Goal: Task Accomplishment & Management: Manage account settings

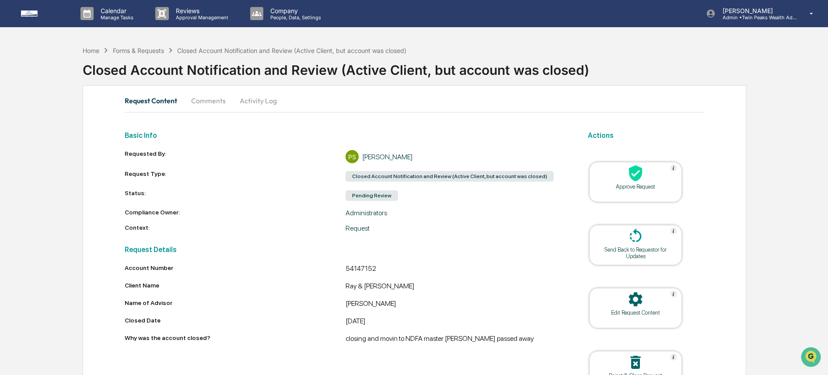
click at [647, 187] on div "Approve Request" at bounding box center [635, 186] width 79 height 7
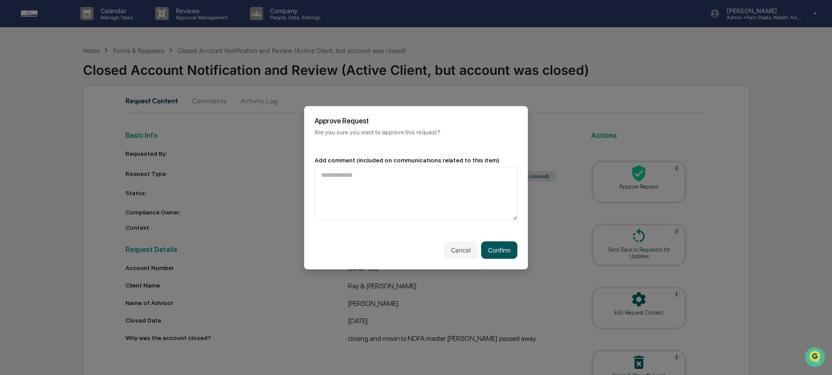
click at [505, 252] on button "Confirm" at bounding box center [499, 249] width 36 height 17
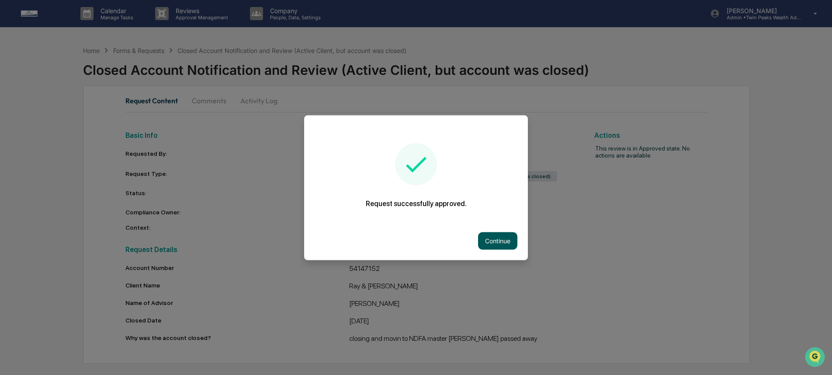
click at [507, 241] on button "Continue" at bounding box center [497, 240] width 39 height 17
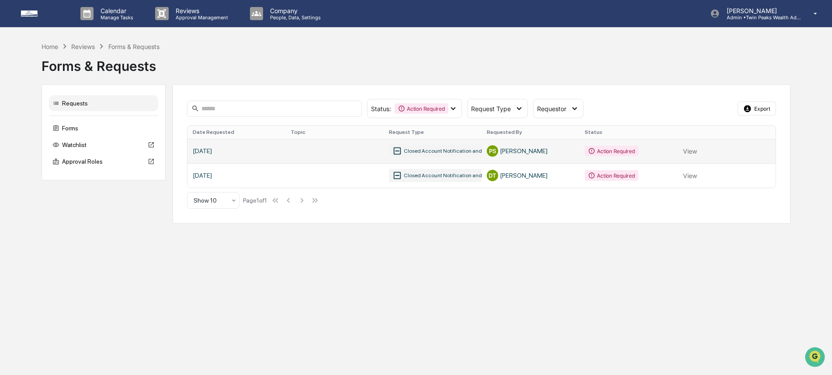
click at [679, 147] on link at bounding box center [482, 151] width 588 height 24
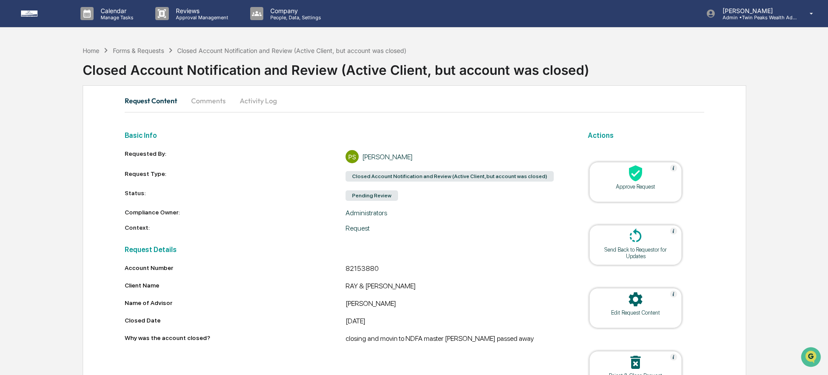
click at [645, 175] on div at bounding box center [635, 173] width 87 height 19
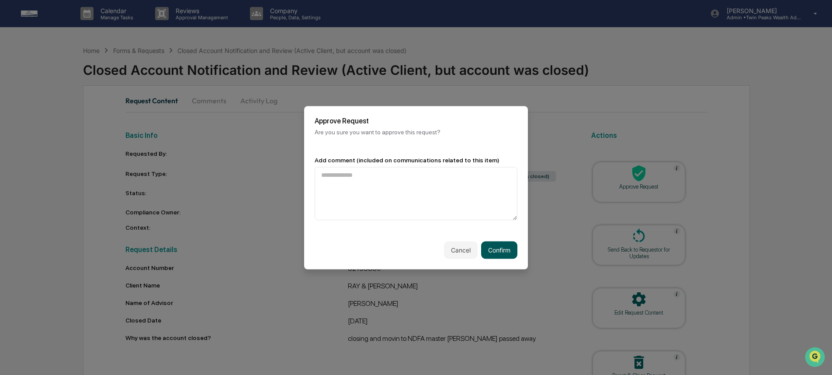
click at [499, 252] on button "Confirm" at bounding box center [499, 249] width 36 height 17
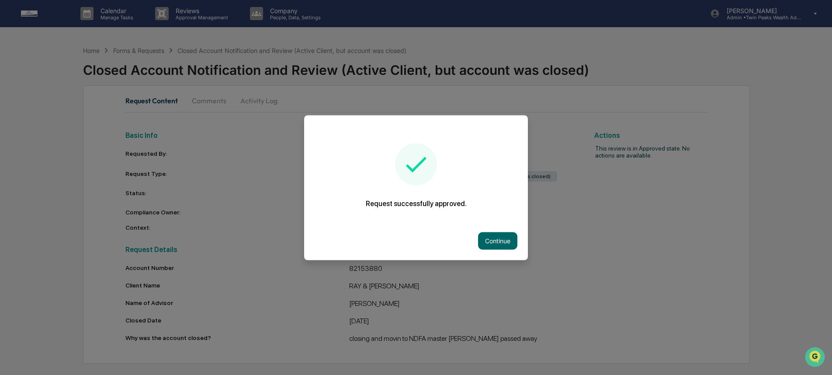
click at [500, 241] on button "Continue" at bounding box center [497, 240] width 39 height 17
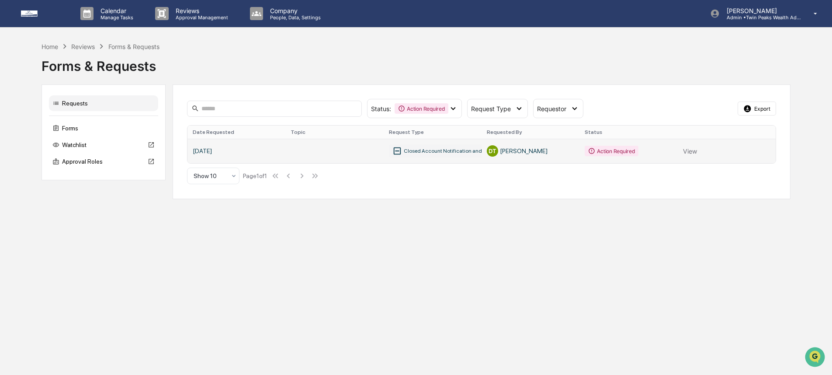
click at [692, 150] on link at bounding box center [482, 151] width 588 height 24
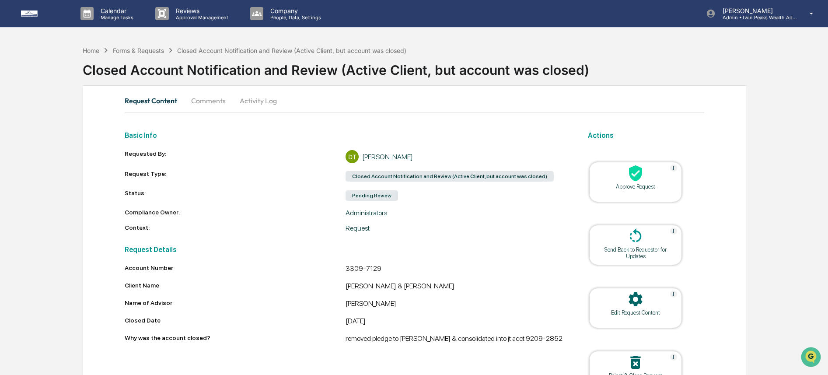
click at [652, 190] on div "Approve Request" at bounding box center [635, 182] width 93 height 40
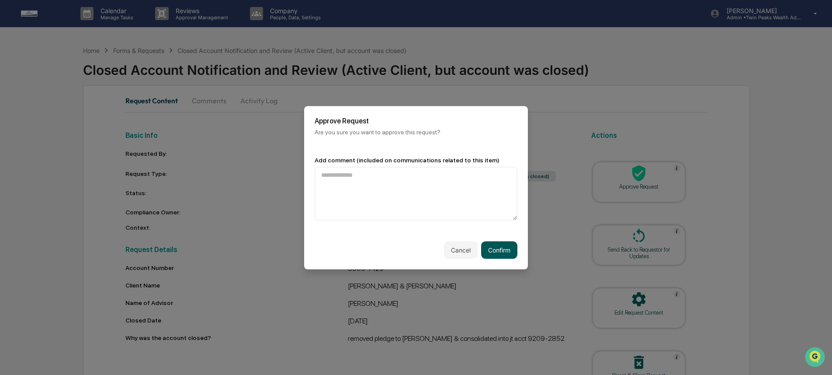
click at [504, 251] on button "Confirm" at bounding box center [499, 249] width 36 height 17
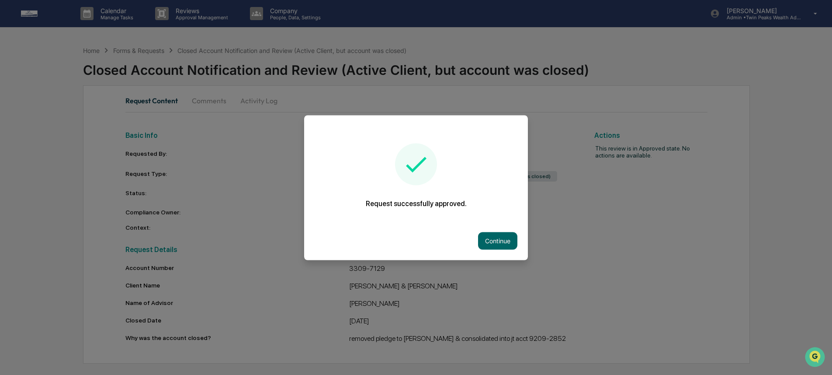
click at [510, 241] on button "Continue" at bounding box center [497, 240] width 39 height 17
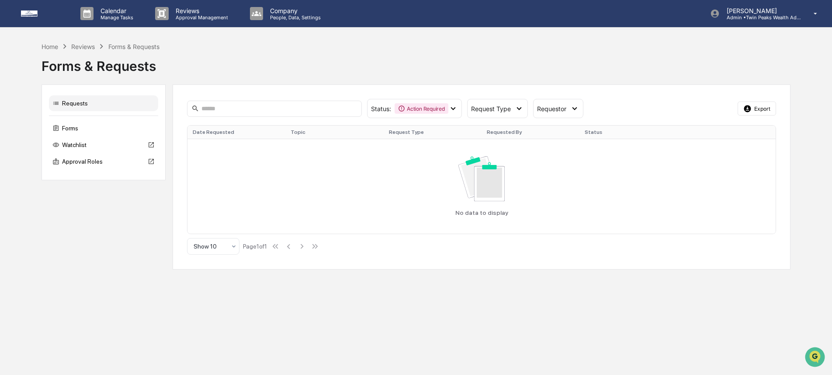
click at [52, 50] on div "Home Reviews Forms & Requests" at bounding box center [101, 47] width 118 height 10
click at [52, 47] on div "Home" at bounding box center [50, 46] width 17 height 7
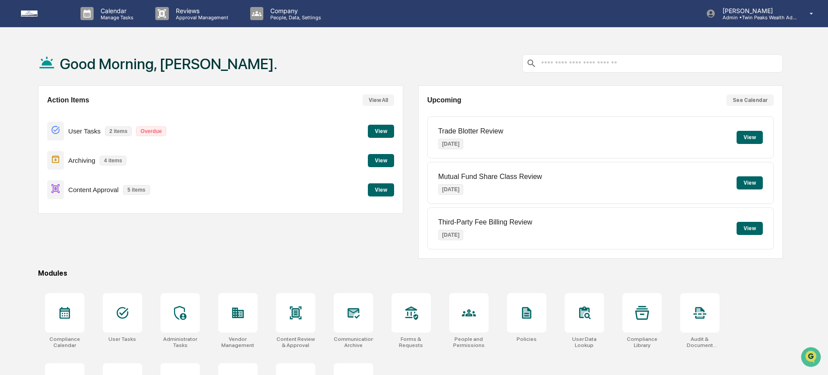
click at [379, 186] on button "View" at bounding box center [381, 189] width 26 height 13
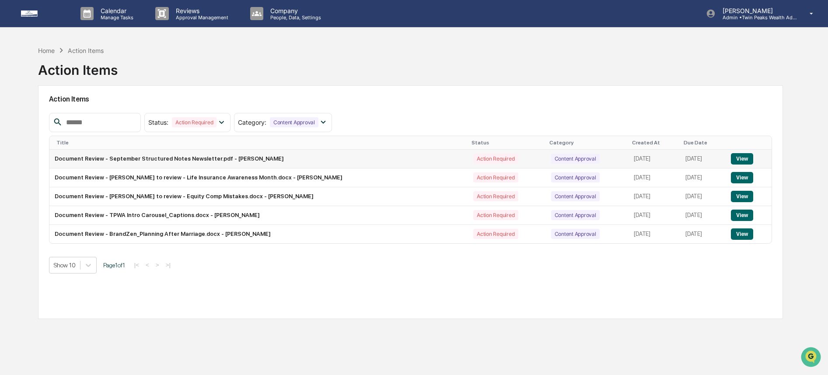
click at [738, 162] on button "View" at bounding box center [742, 158] width 22 height 11
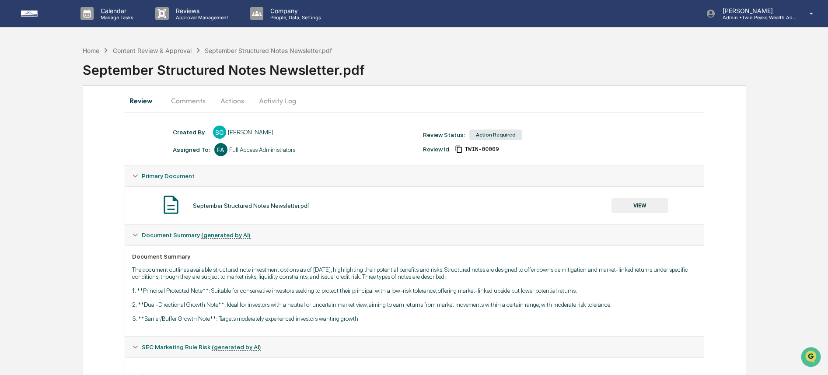
click at [282, 104] on button "Activity Log" at bounding box center [277, 100] width 51 height 21
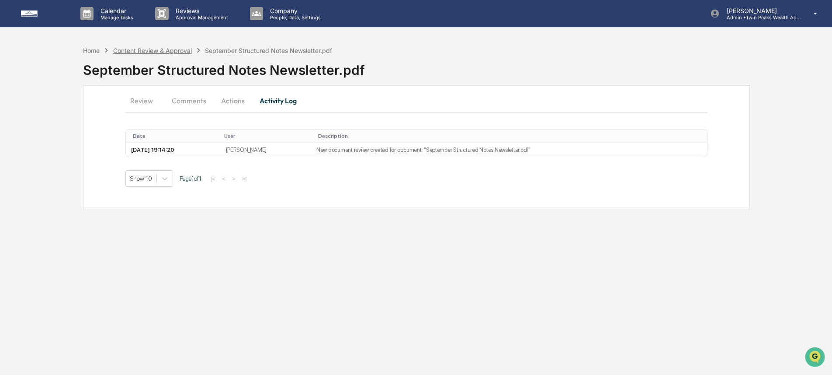
click at [181, 50] on div "Content Review & Approval" at bounding box center [152, 50] width 79 height 7
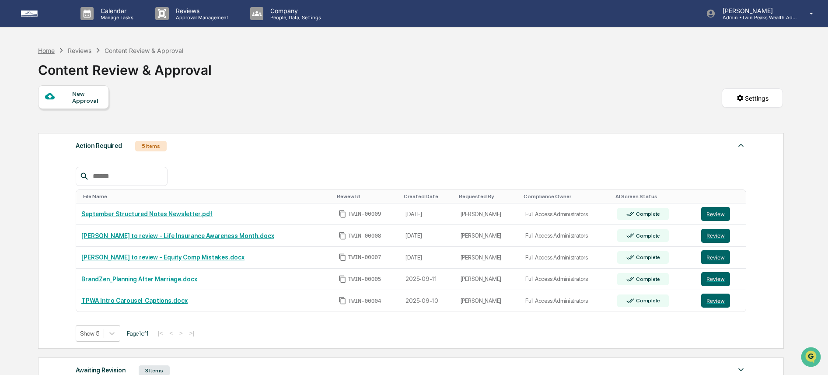
click at [50, 51] on div "Home" at bounding box center [46, 50] width 17 height 7
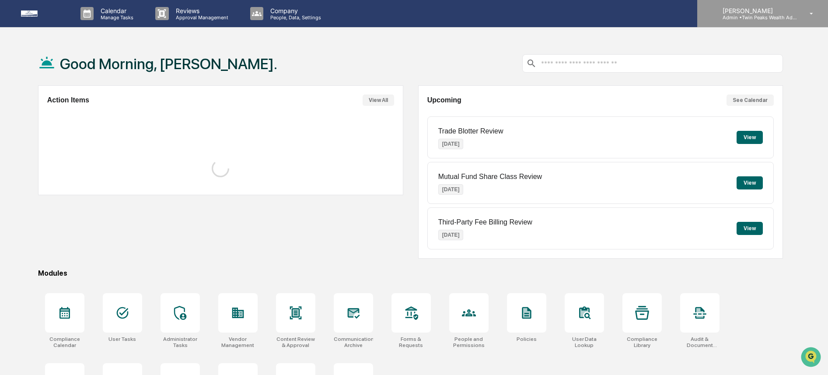
click at [750, 17] on p "Admin • Twin Peaks Wealth Advisors" at bounding box center [755, 17] width 81 height 6
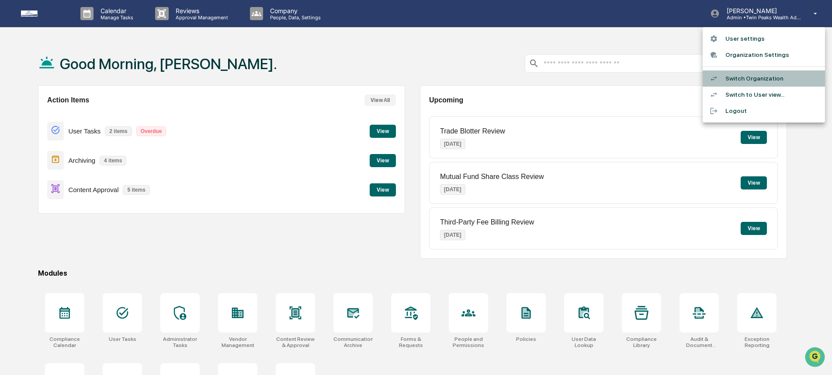
click at [748, 79] on li "Switch Organization" at bounding box center [764, 78] width 122 height 16
